Goal: Complete application form

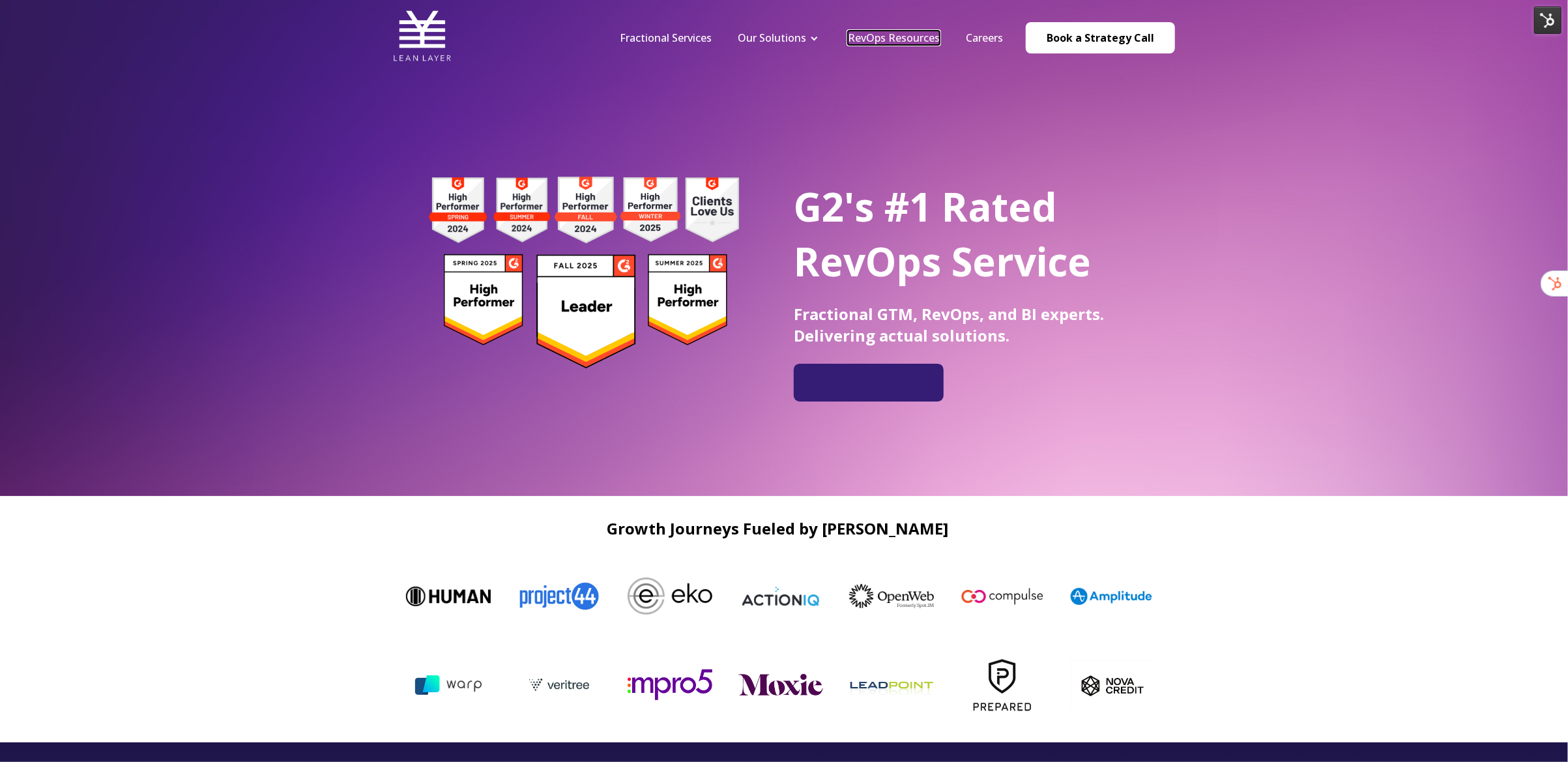
click at [917, 39] on link "RevOps Resources" at bounding box center [893, 37] width 92 height 15
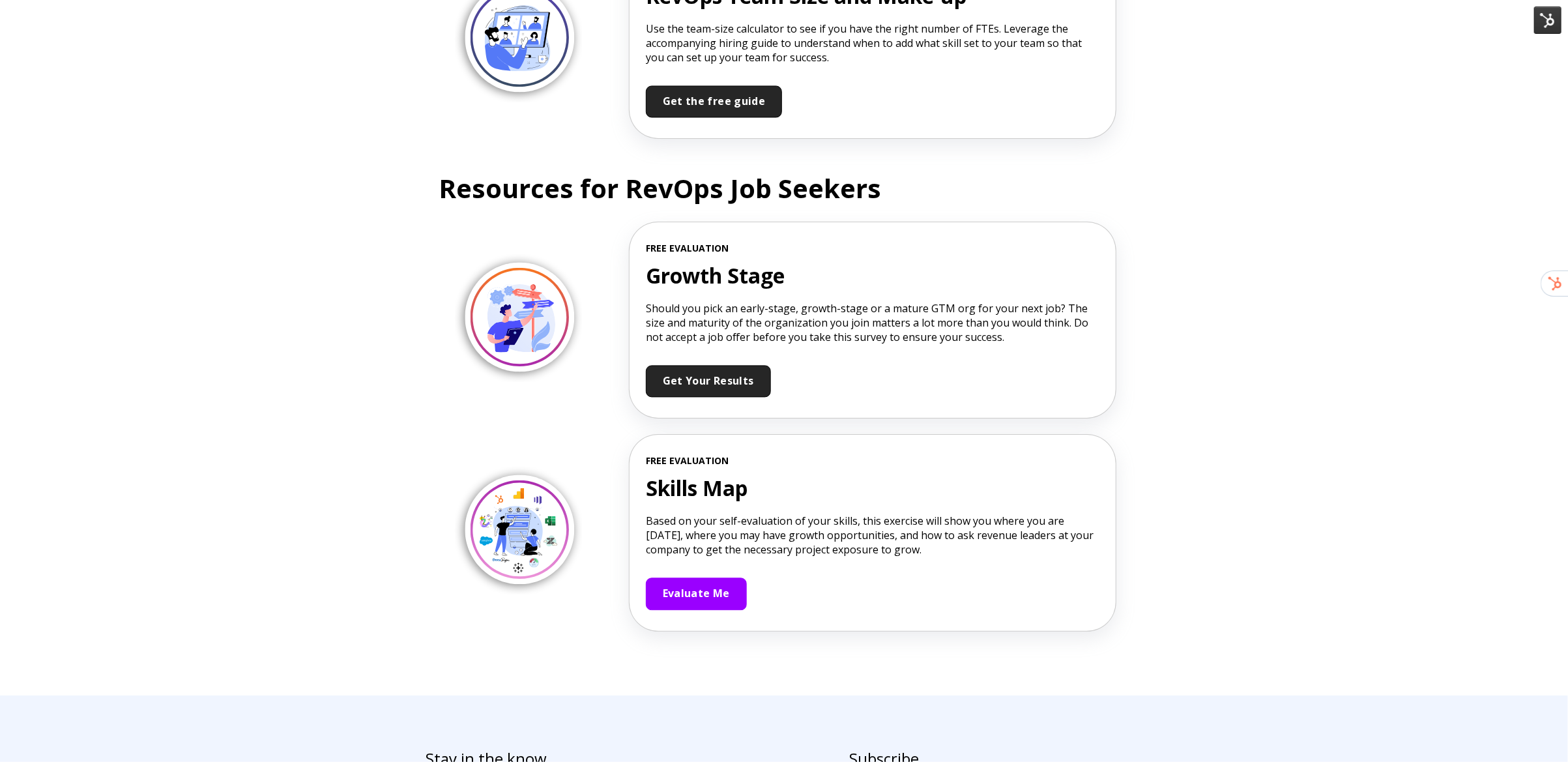
scroll to position [2045, 0]
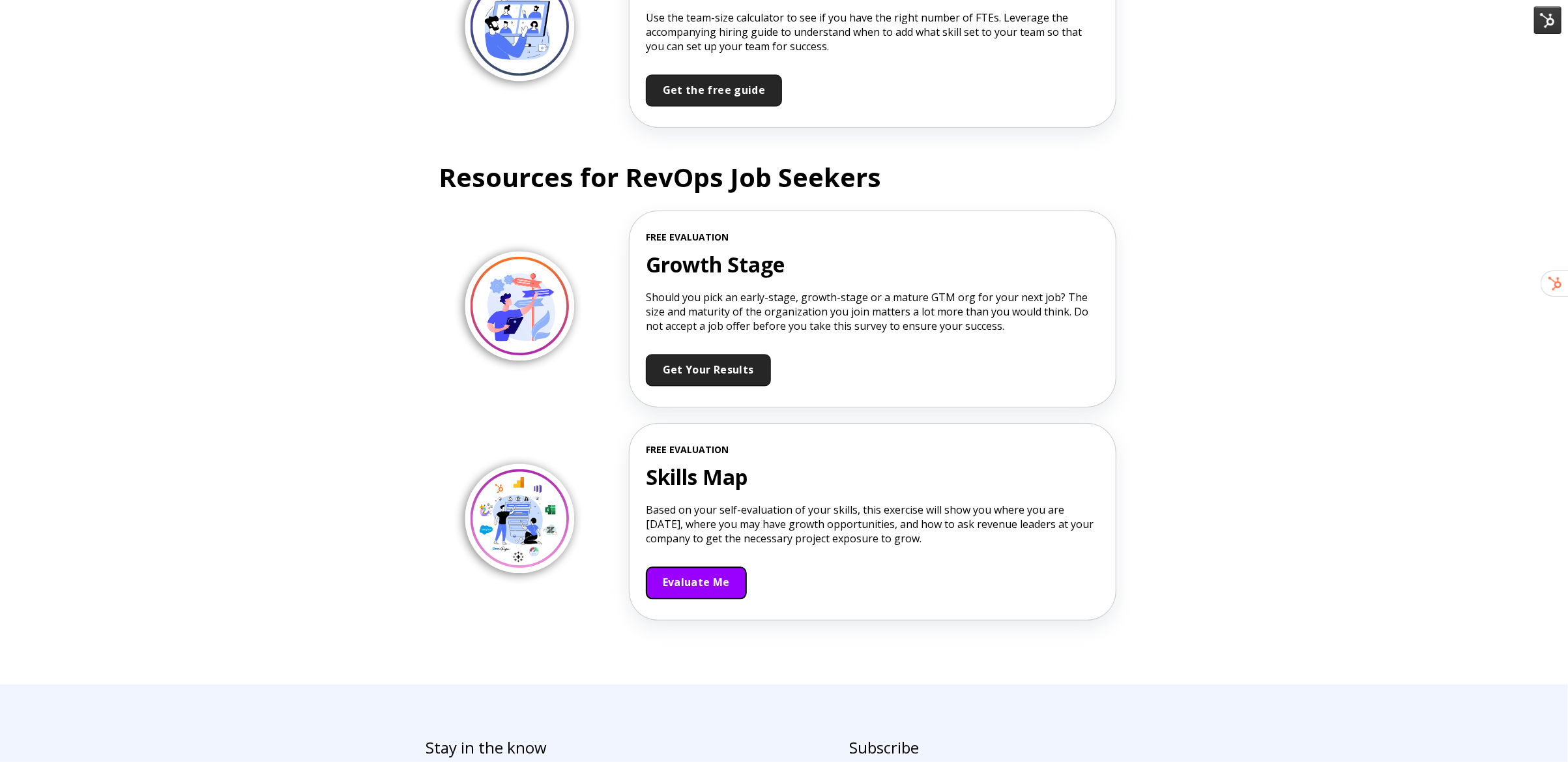
drag, startPoint x: 723, startPoint y: 571, endPoint x: 762, endPoint y: 573, distance: 39.1
click at [723, 575] on span "Evaluate Me" at bounding box center [696, 582] width 67 height 15
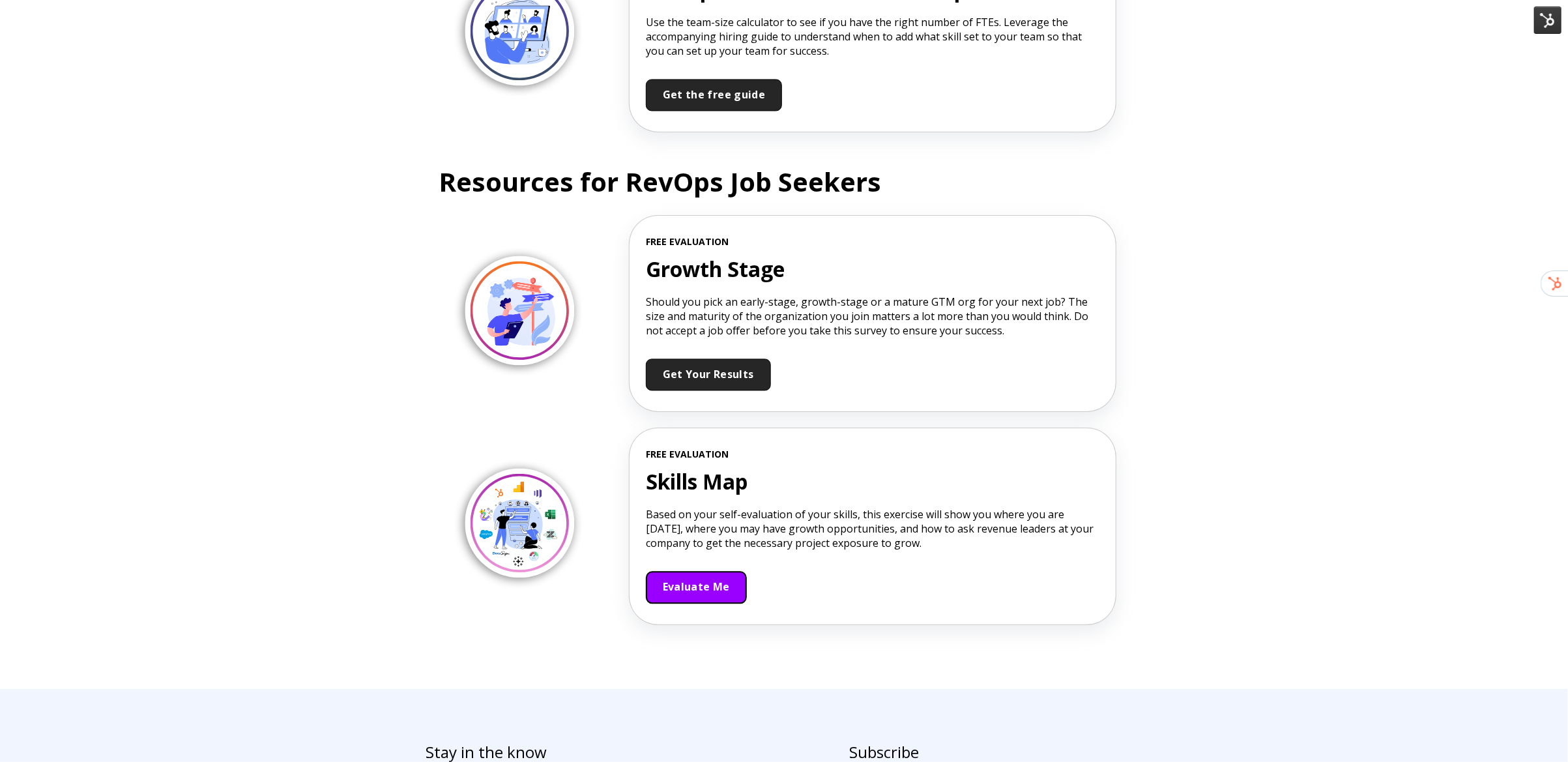
scroll to position [2039, 0]
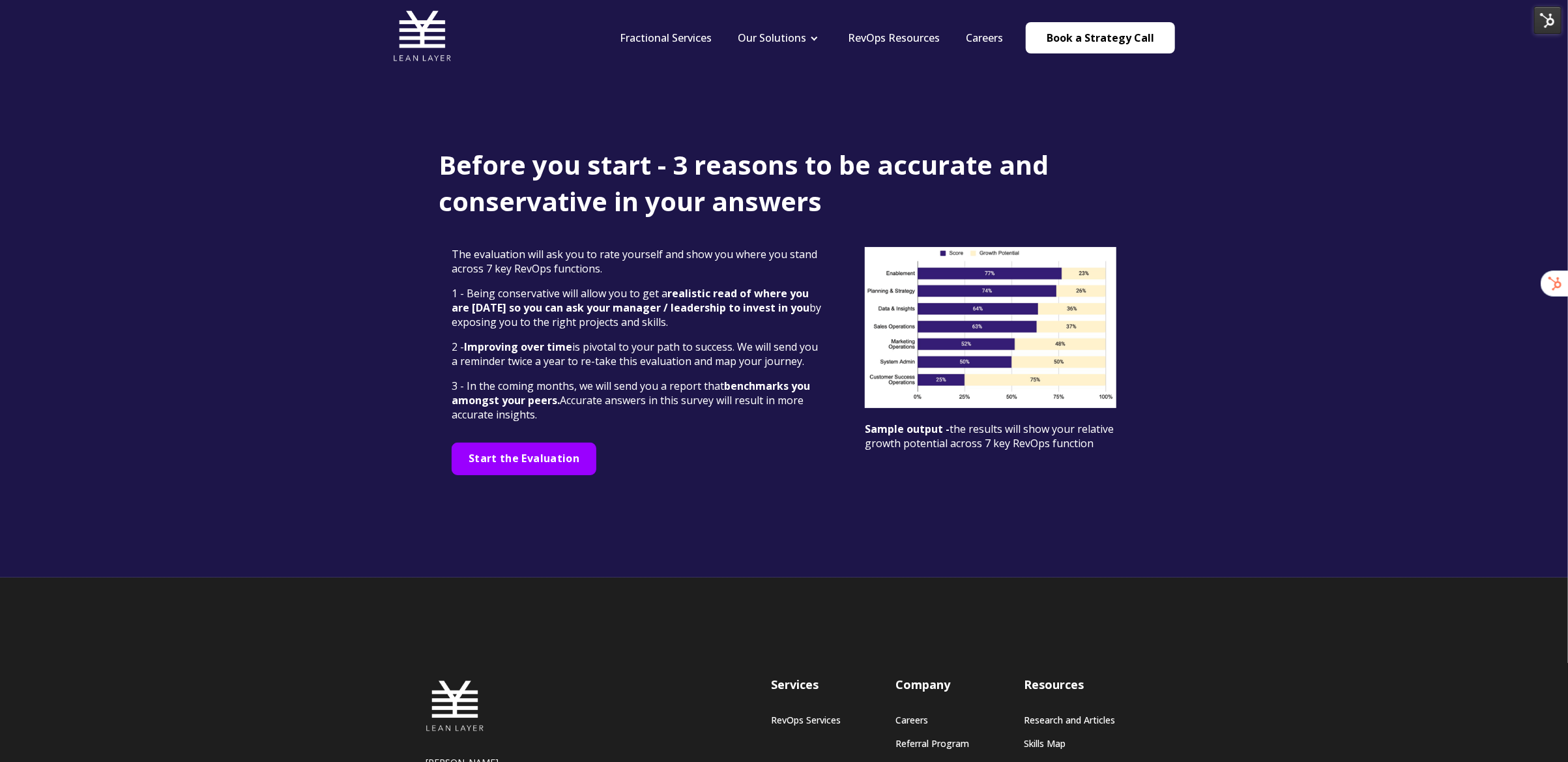
drag, startPoint x: 569, startPoint y: 447, endPoint x: 576, endPoint y: 449, distance: 7.3
click at [569, 447] on div "Start the Evaluation" at bounding box center [524, 459] width 144 height 33
click at [545, 464] on span "Start the Evaluation" at bounding box center [524, 458] width 111 height 15
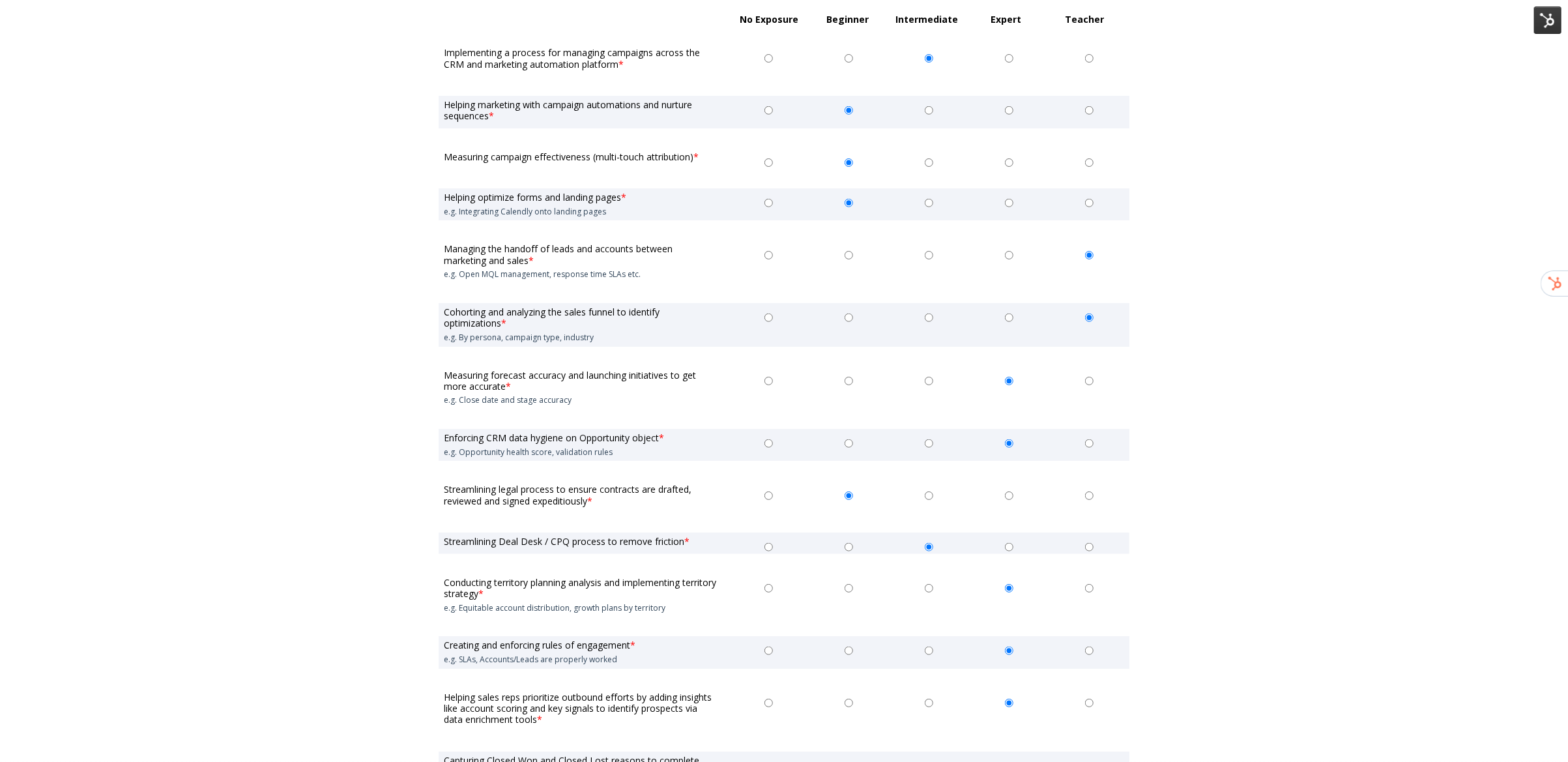
scroll to position [1041, 0]
drag, startPoint x: 1143, startPoint y: 372, endPoint x: 1187, endPoint y: 402, distance: 53.3
click at [1144, 373] on div "First name * Al Last name * Paz-Yener Job title * Founder Company name * Most r…" at bounding box center [784, 430] width 1568 height 2369
